Goal: Information Seeking & Learning: Understand process/instructions

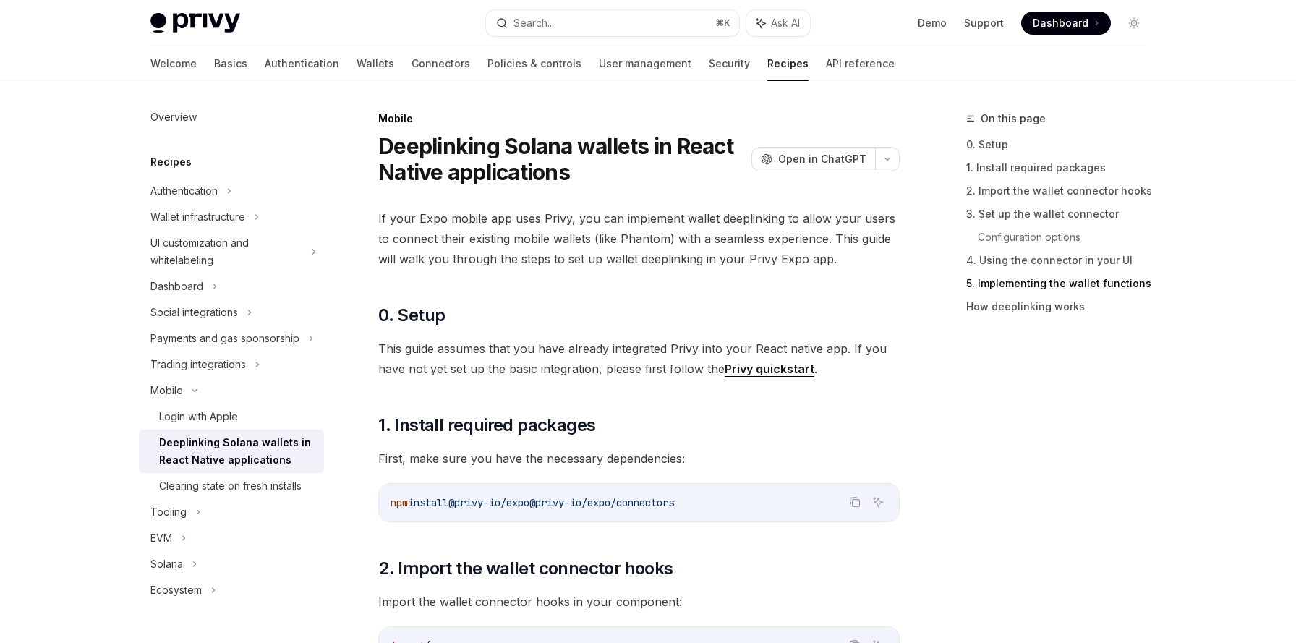
scroll to position [1993, 0]
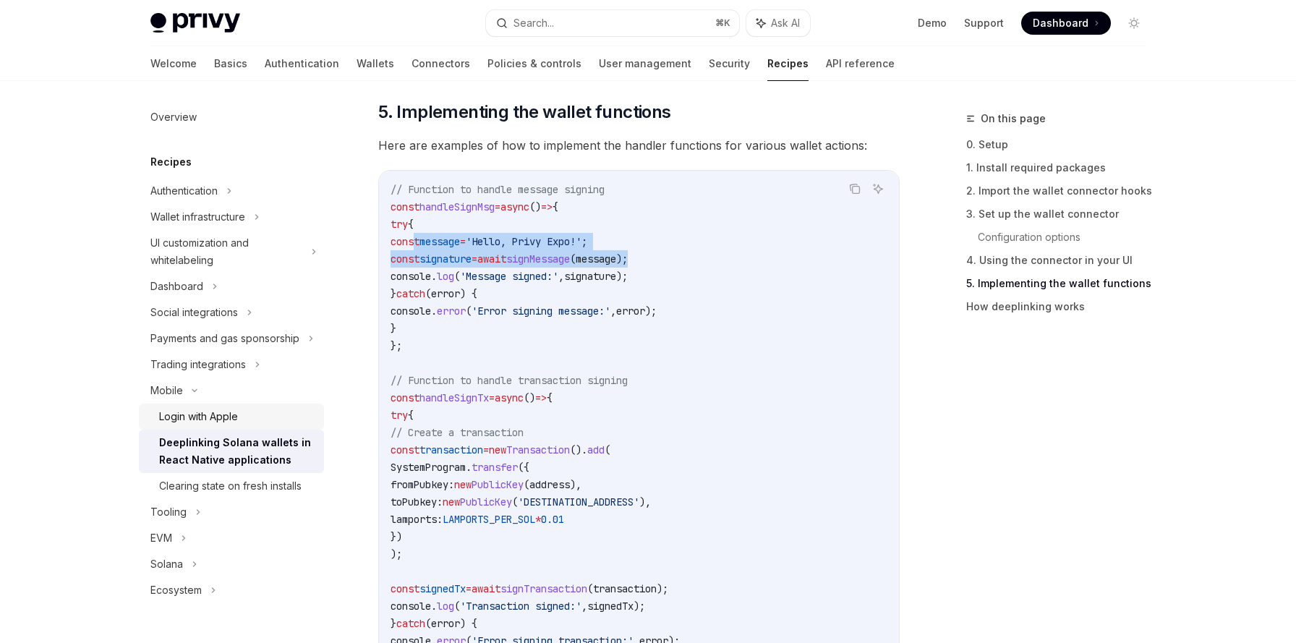
click at [200, 420] on div "Login with Apple" at bounding box center [198, 416] width 79 height 17
type textarea "*"
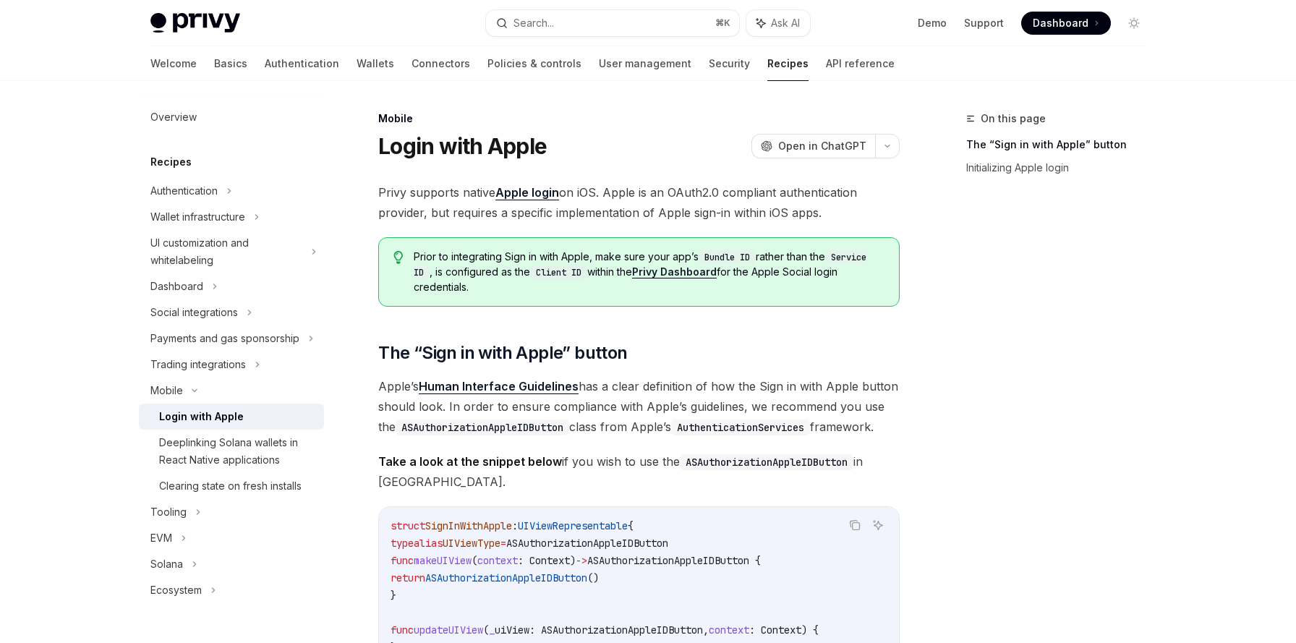
click at [393, 193] on span "Privy supports native Apple login on iOS. Apple is an OAuth2.0 compliant authen…" at bounding box center [638, 202] width 521 height 41
drag, startPoint x: 654, startPoint y: 215, endPoint x: 745, endPoint y: 218, distance: 91.2
click at [745, 218] on span "Privy supports native Apple login on iOS. Apple is an OAuth2.0 compliant authen…" at bounding box center [638, 202] width 521 height 41
click at [447, 385] on link "Human Interface Guidelines" at bounding box center [499, 386] width 160 height 15
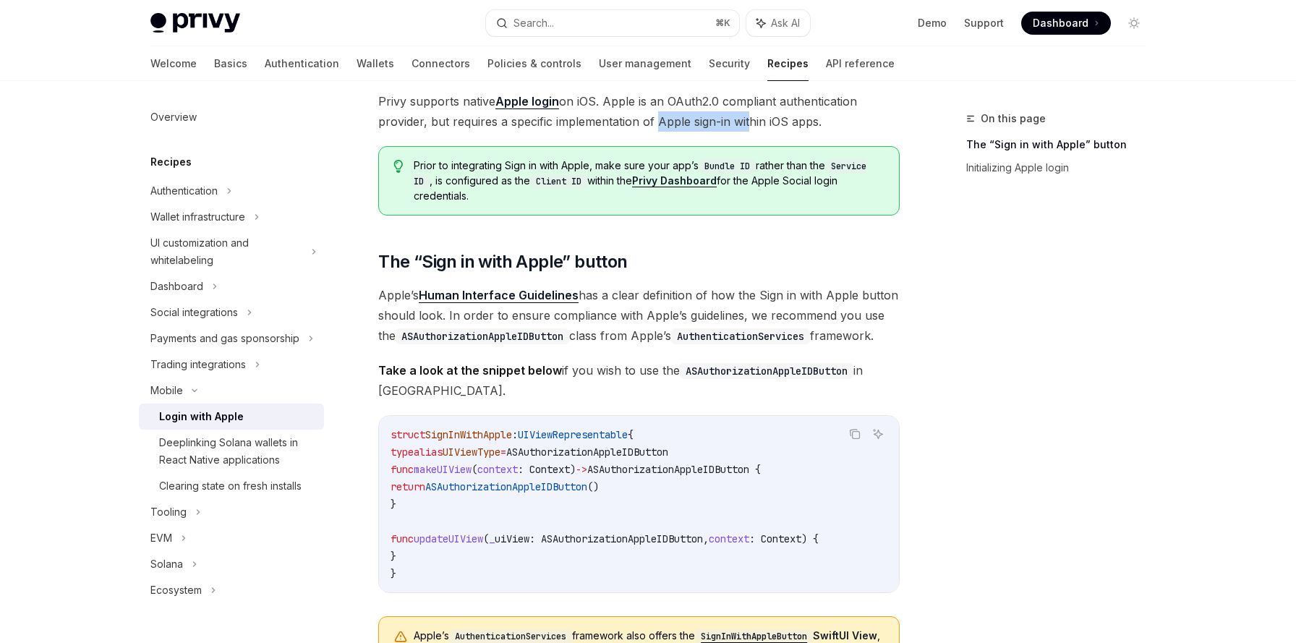
scroll to position [92, 0]
click at [401, 440] on code "struct SignInWithApple : UIViewRepresentable { typealias UIViewType = ASAuthori…" at bounding box center [639, 503] width 497 height 156
click at [408, 433] on span "struct" at bounding box center [408, 433] width 35 height 13
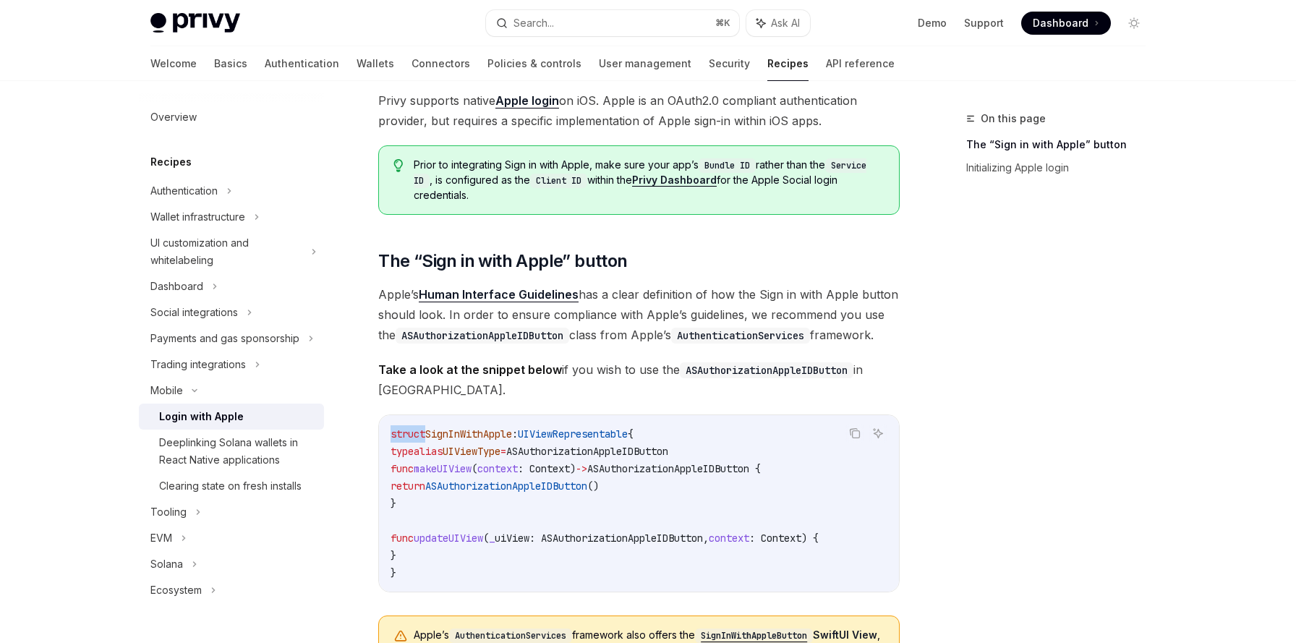
click at [408, 433] on span "struct" at bounding box center [408, 433] width 35 height 13
click at [388, 370] on strong "Take a look at the snippet below" at bounding box center [470, 369] width 184 height 14
drag, startPoint x: 388, startPoint y: 370, endPoint x: 534, endPoint y: 370, distance: 145.4
click at [534, 370] on strong "Take a look at the snippet below" at bounding box center [470, 369] width 184 height 14
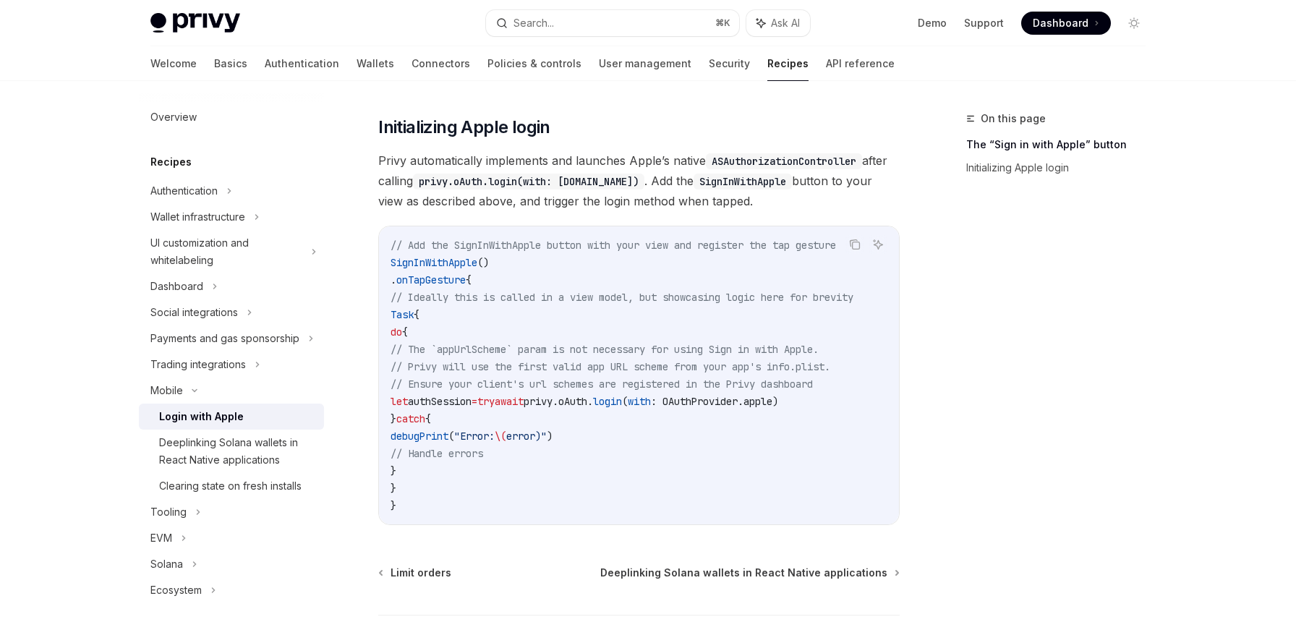
scroll to position [710, 0]
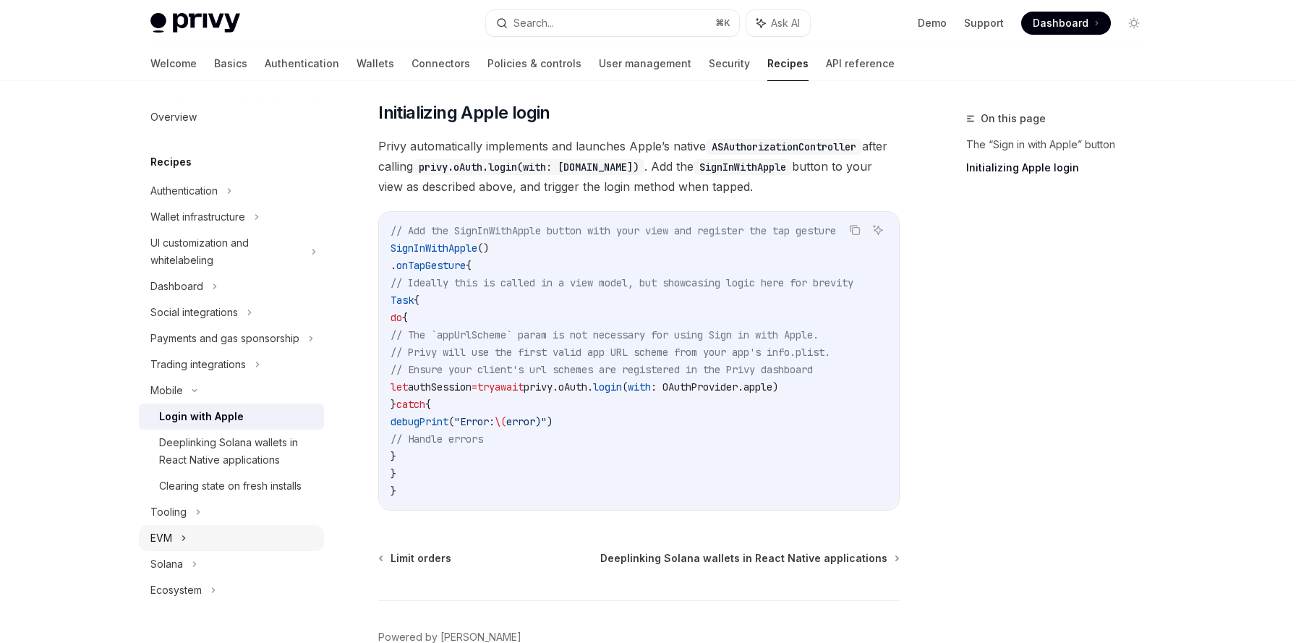
click at [167, 535] on div "EVM" at bounding box center [161, 537] width 22 height 17
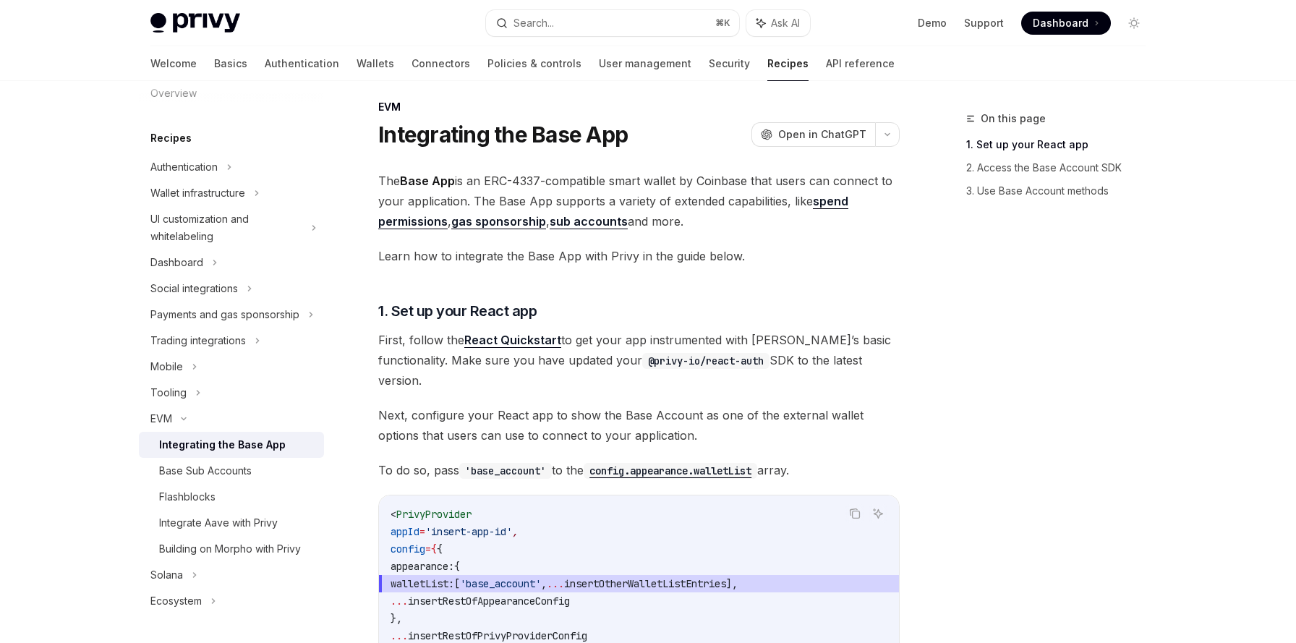
scroll to position [42, 0]
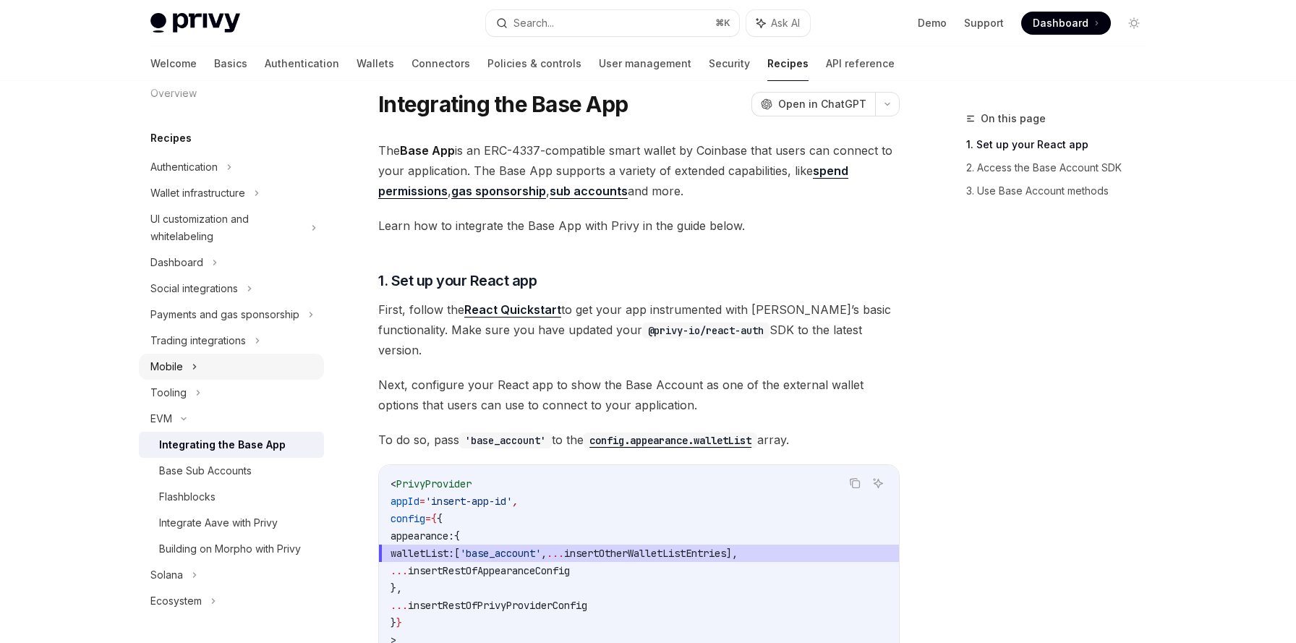
click at [179, 364] on div "Mobile" at bounding box center [166, 366] width 33 height 17
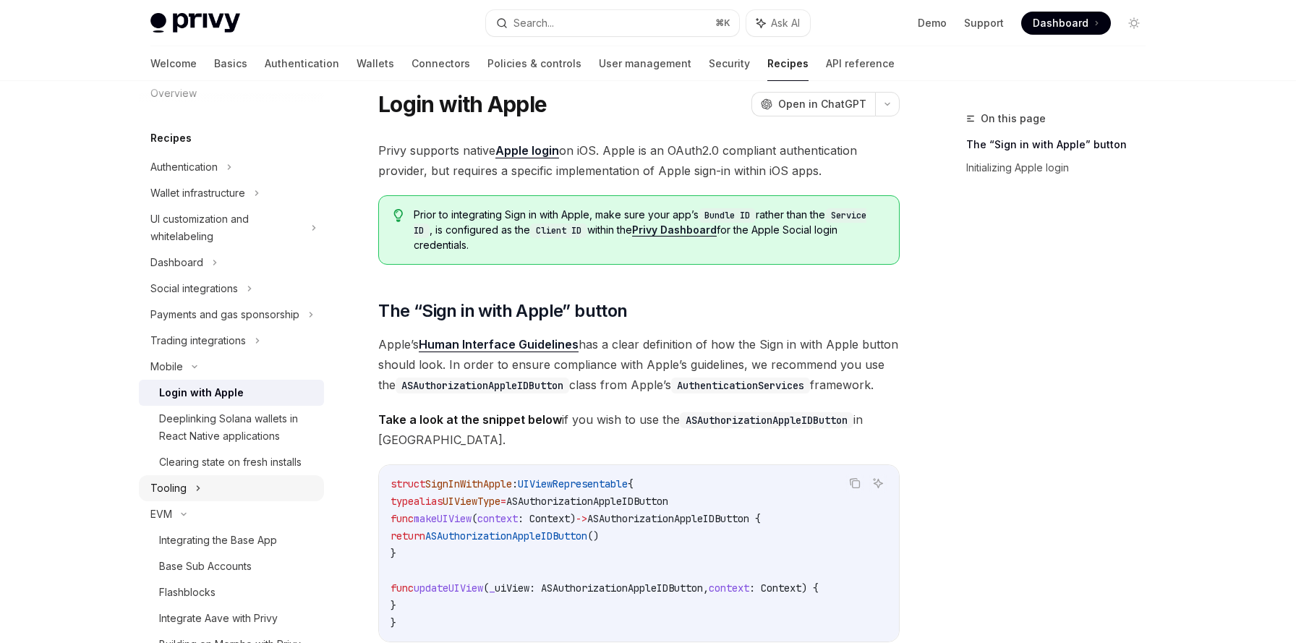
click at [217, 484] on div "Tooling" at bounding box center [231, 488] width 185 height 26
type textarea "*"
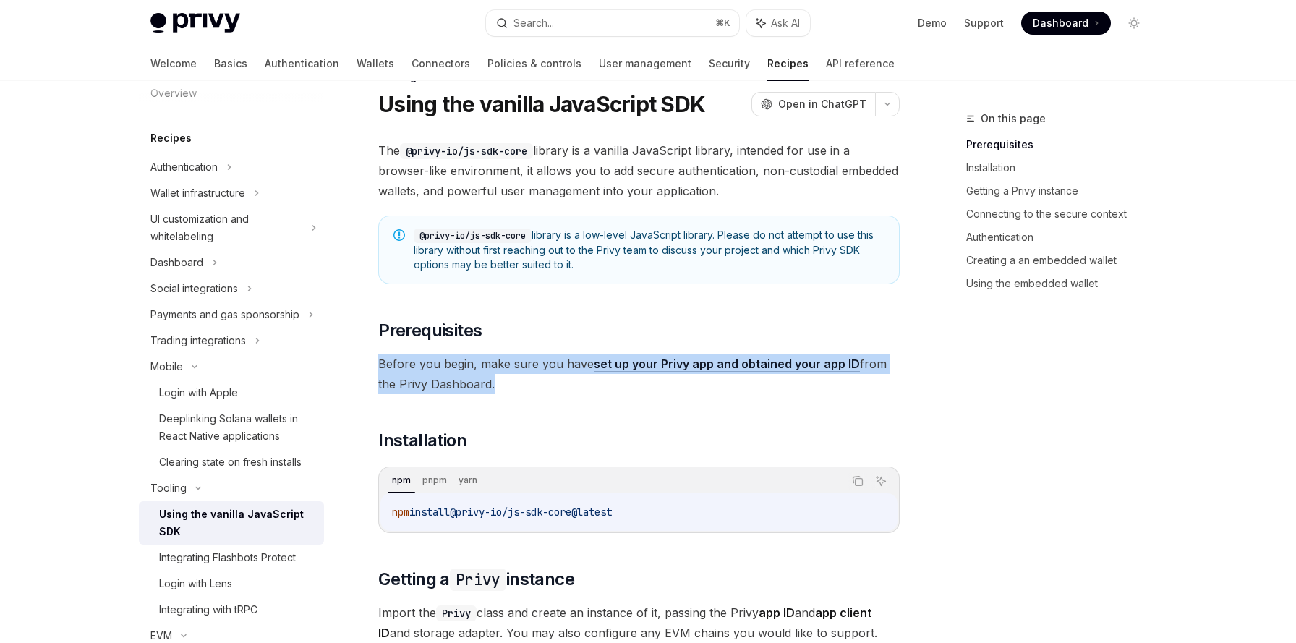
drag, startPoint x: 490, startPoint y: 388, endPoint x: 380, endPoint y: 370, distance: 112.2
click at [380, 370] on span "Before you begin, make sure you have set up your Privy app and obtained your ap…" at bounding box center [638, 374] width 521 height 41
